Goal: Information Seeking & Learning: Learn about a topic

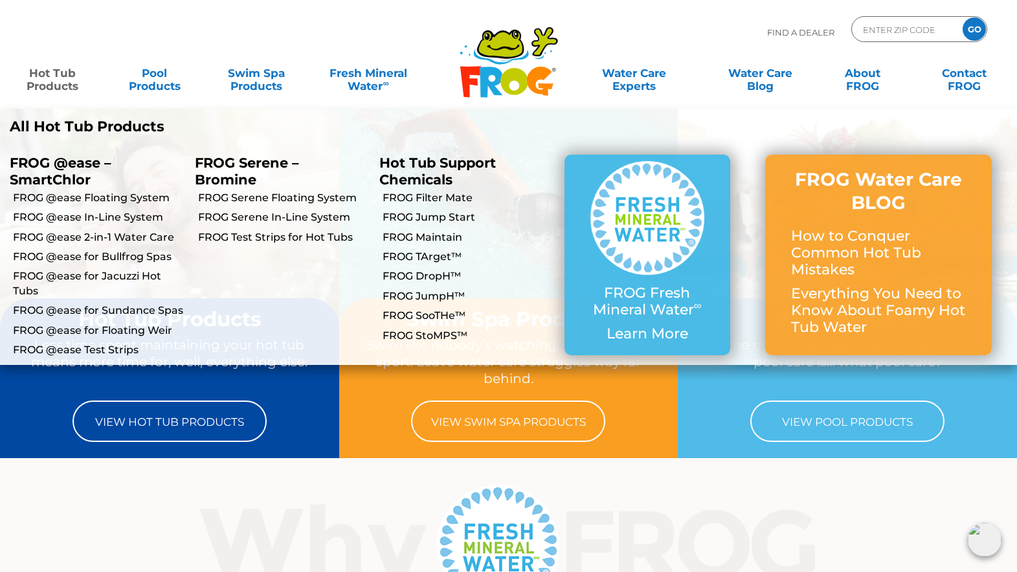
click at [52, 79] on link "Hot Tub Products" at bounding box center [52, 73] width 79 height 26
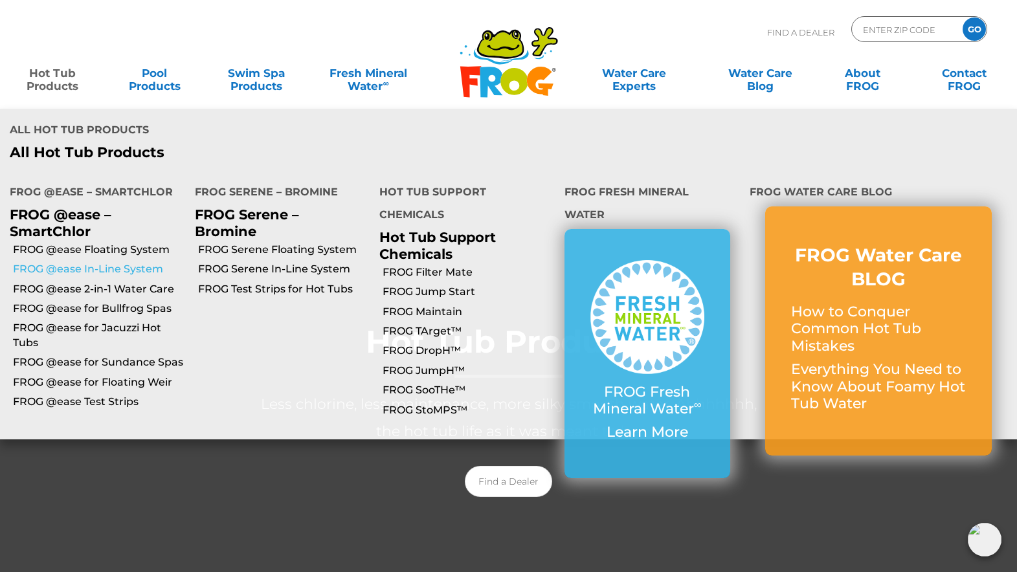
click at [78, 262] on link "FROG @ease In-Line System" at bounding box center [99, 269] width 172 height 14
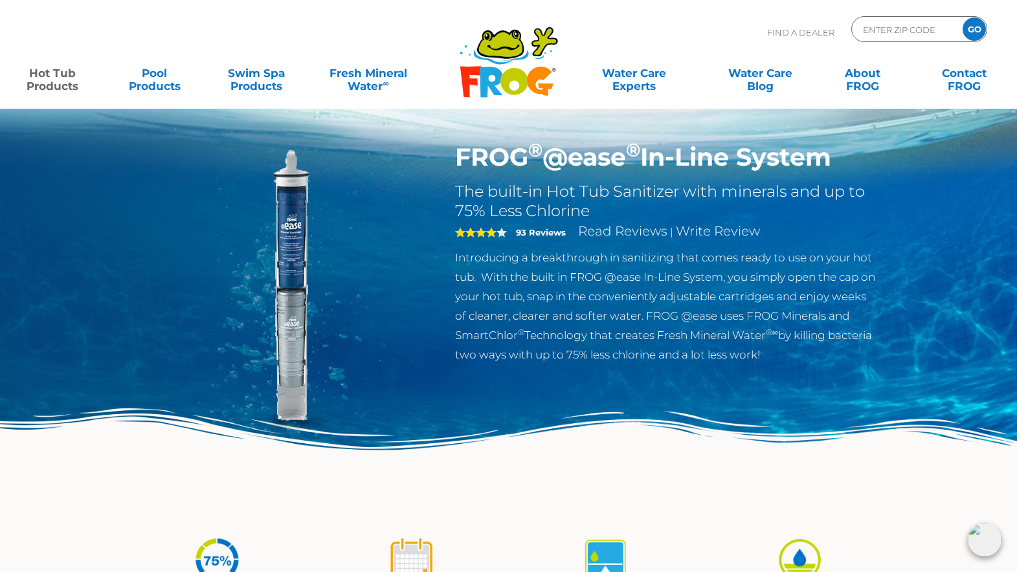
scroll to position [12, 0]
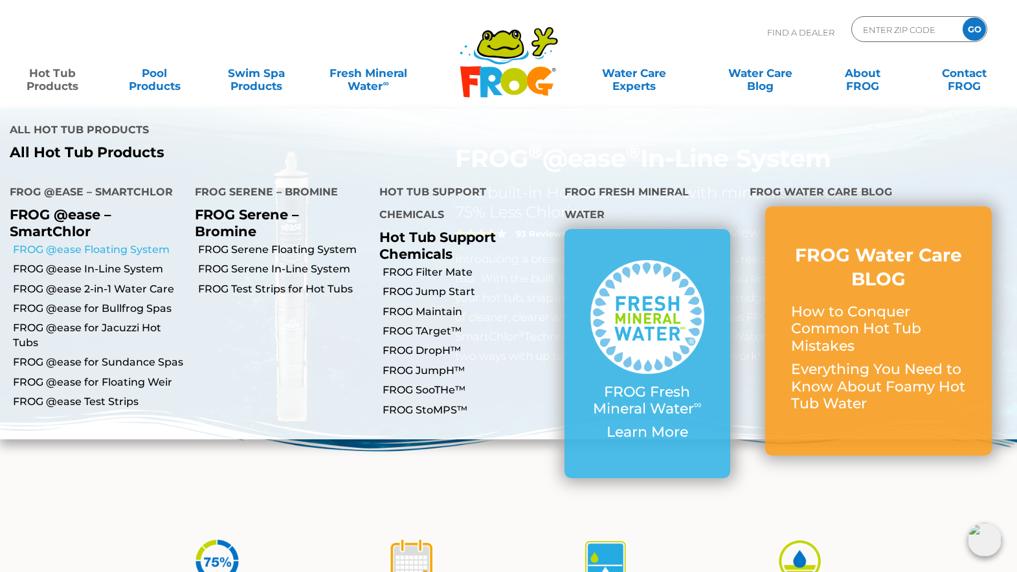
click at [80, 243] on link "FROG @ease Floating System" at bounding box center [99, 250] width 172 height 14
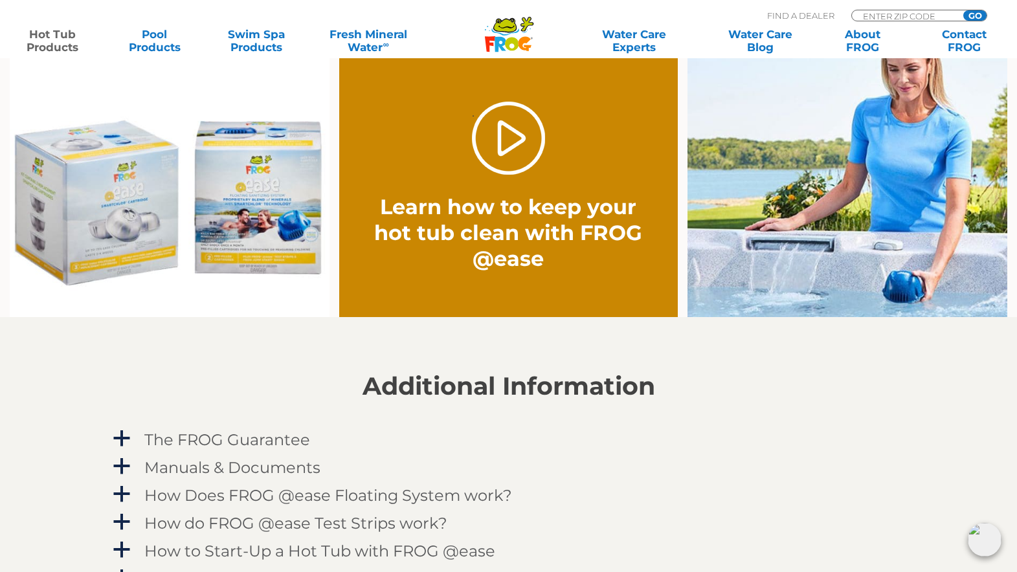
scroll to position [1009, 0]
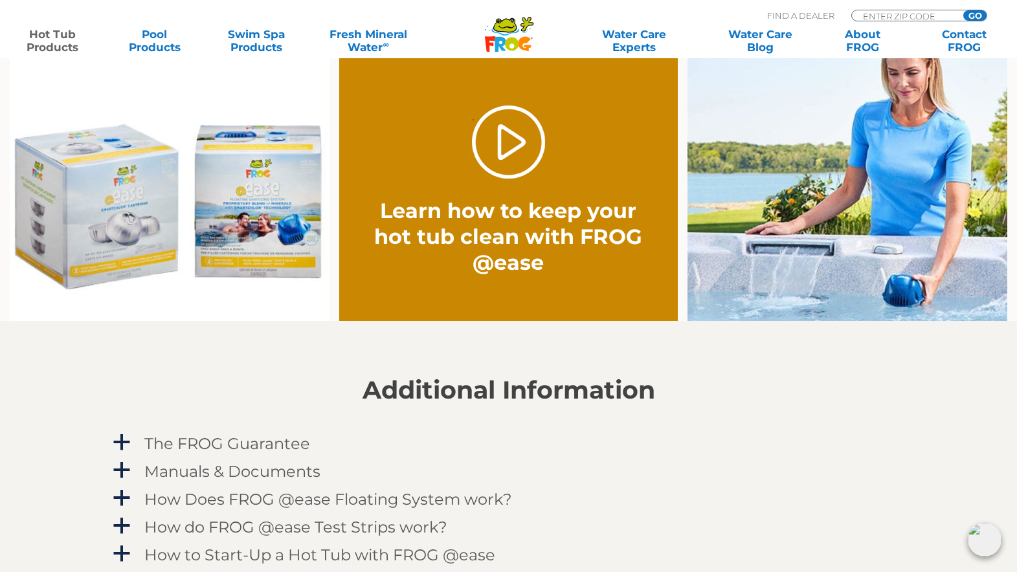
click at [280, 219] on img at bounding box center [170, 189] width 320 height 265
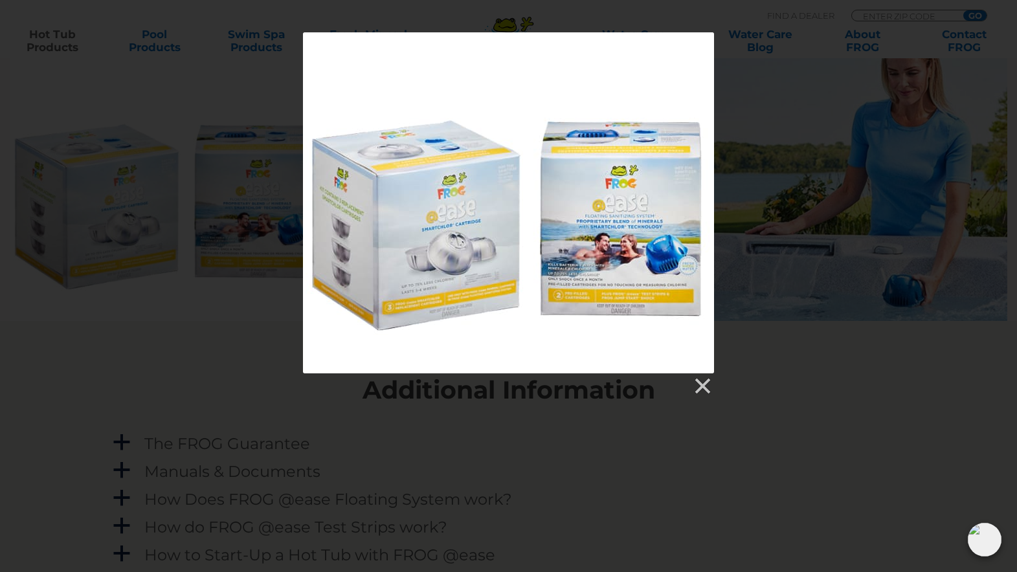
click at [131, 195] on div at bounding box center [508, 214] width 1017 height 364
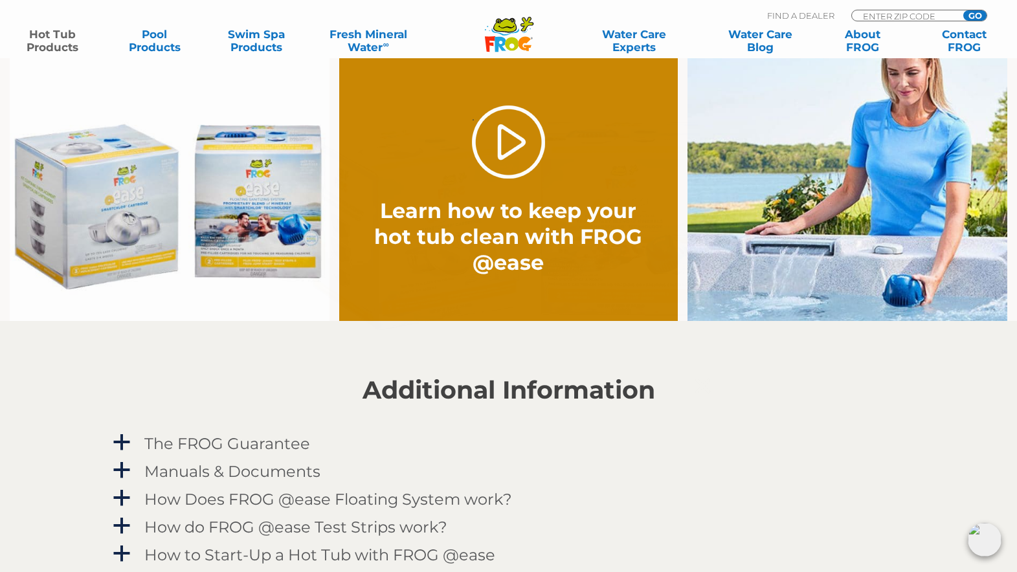
click at [131, 195] on img at bounding box center [170, 189] width 320 height 265
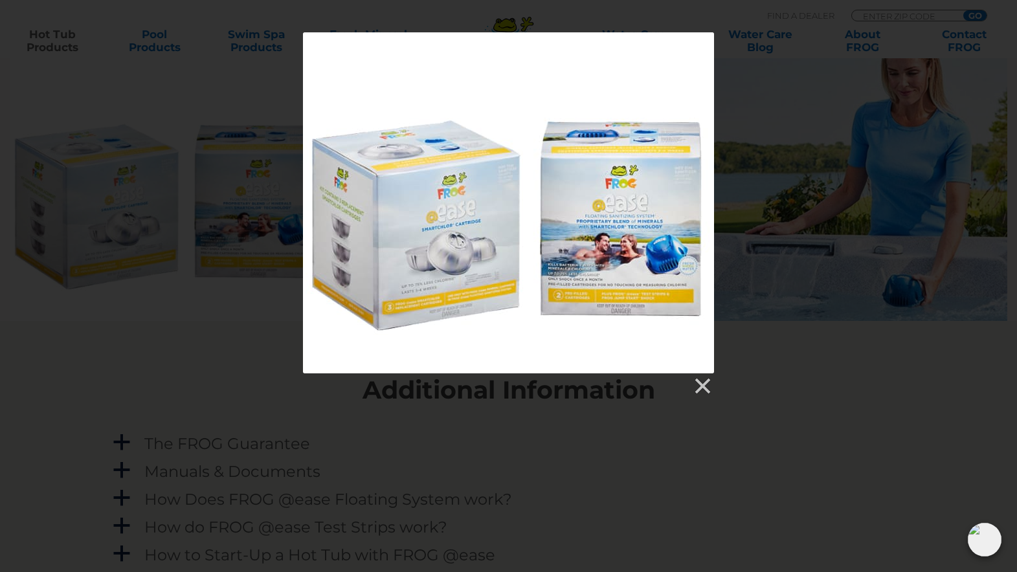
click at [183, 95] on div at bounding box center [508, 214] width 1017 height 364
